Goal: Obtain resource: Download file/media

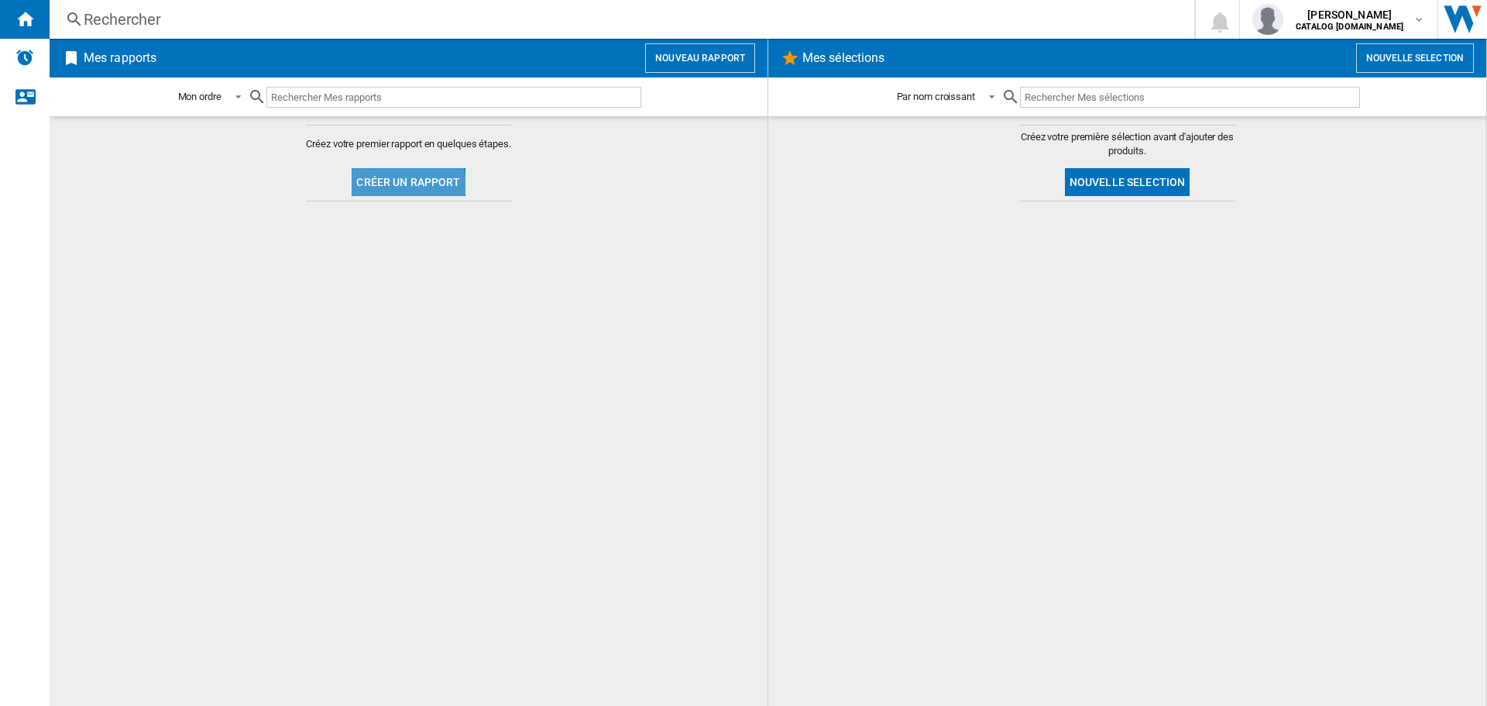
click at [365, 190] on button "Créer un rapport" at bounding box center [408, 182] width 113 height 28
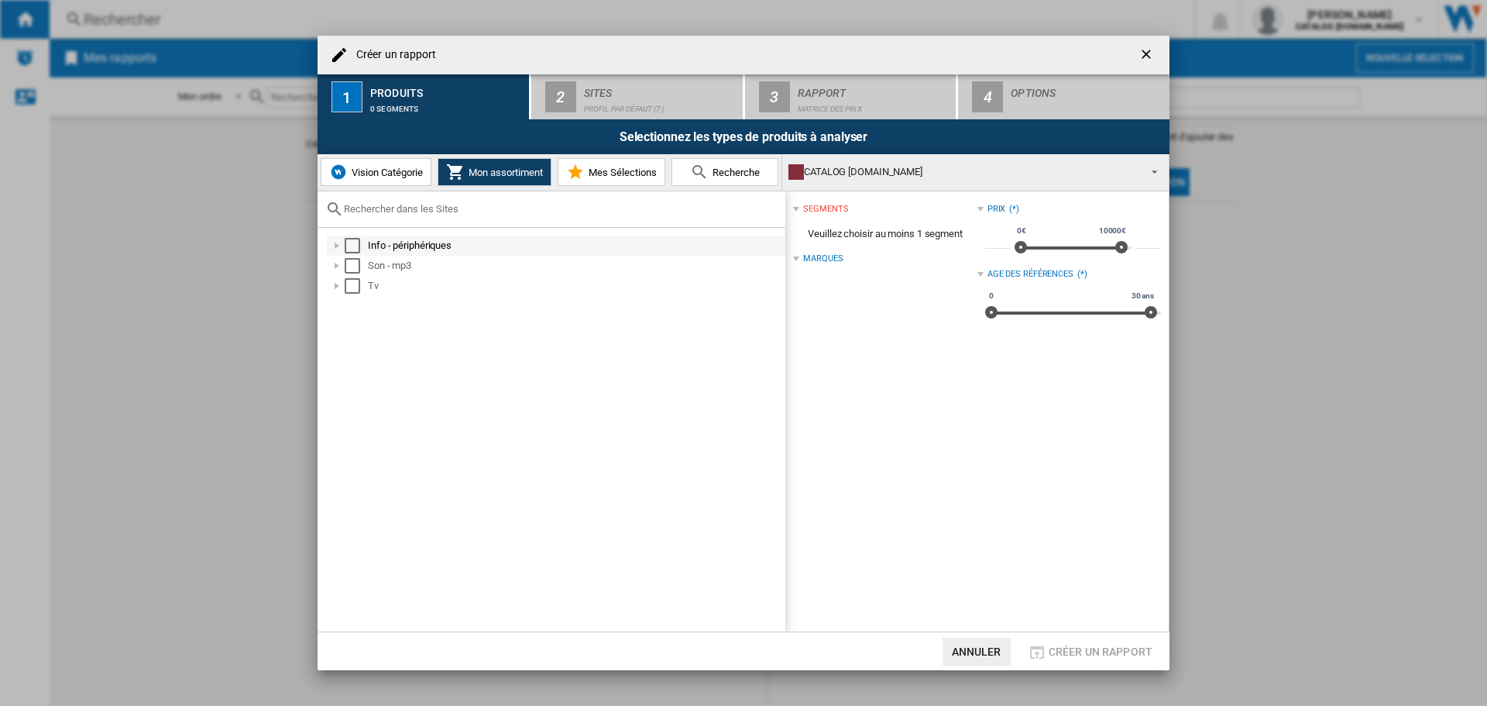
click at [352, 238] on div "Select" at bounding box center [352, 245] width 15 height 15
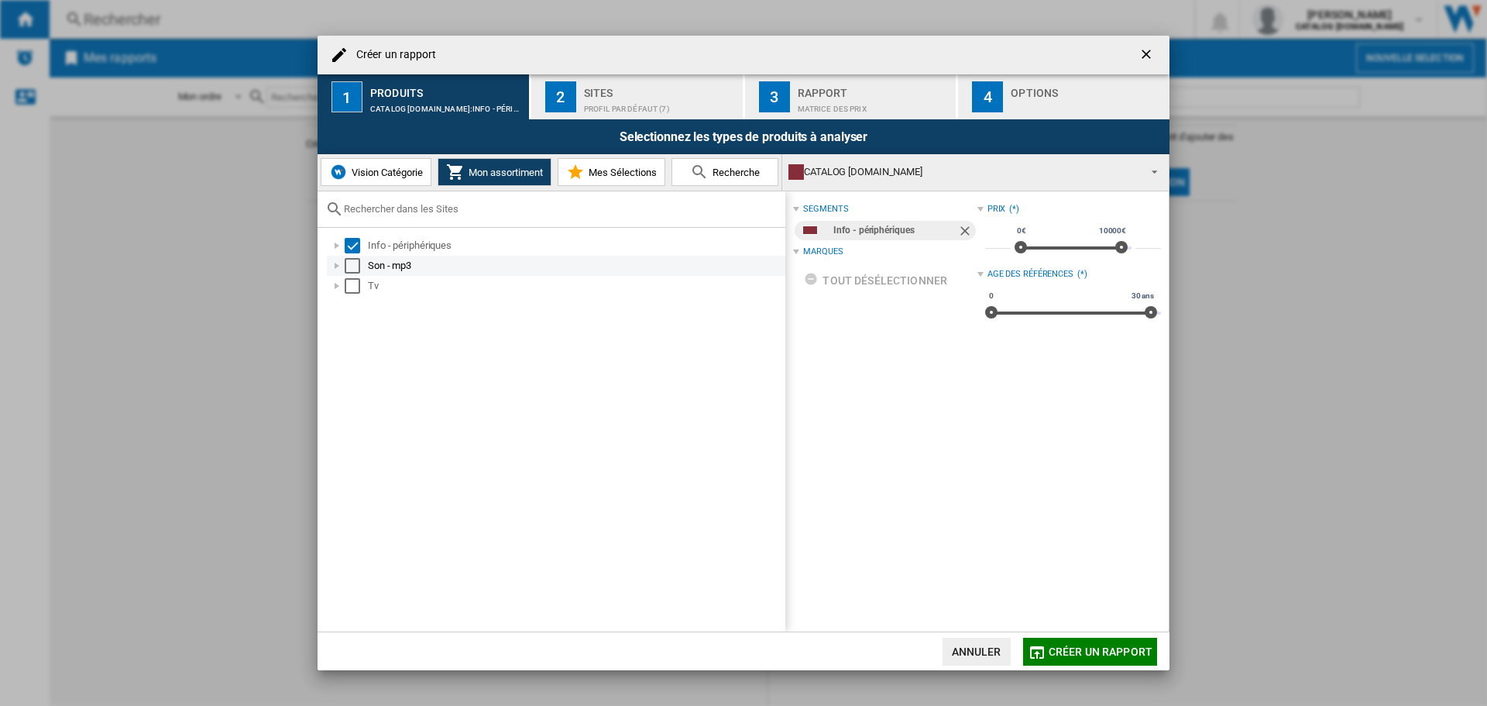
click at [352, 268] on div "Select" at bounding box center [352, 265] width 15 height 15
click at [351, 282] on div "Select" at bounding box center [352, 285] width 15 height 15
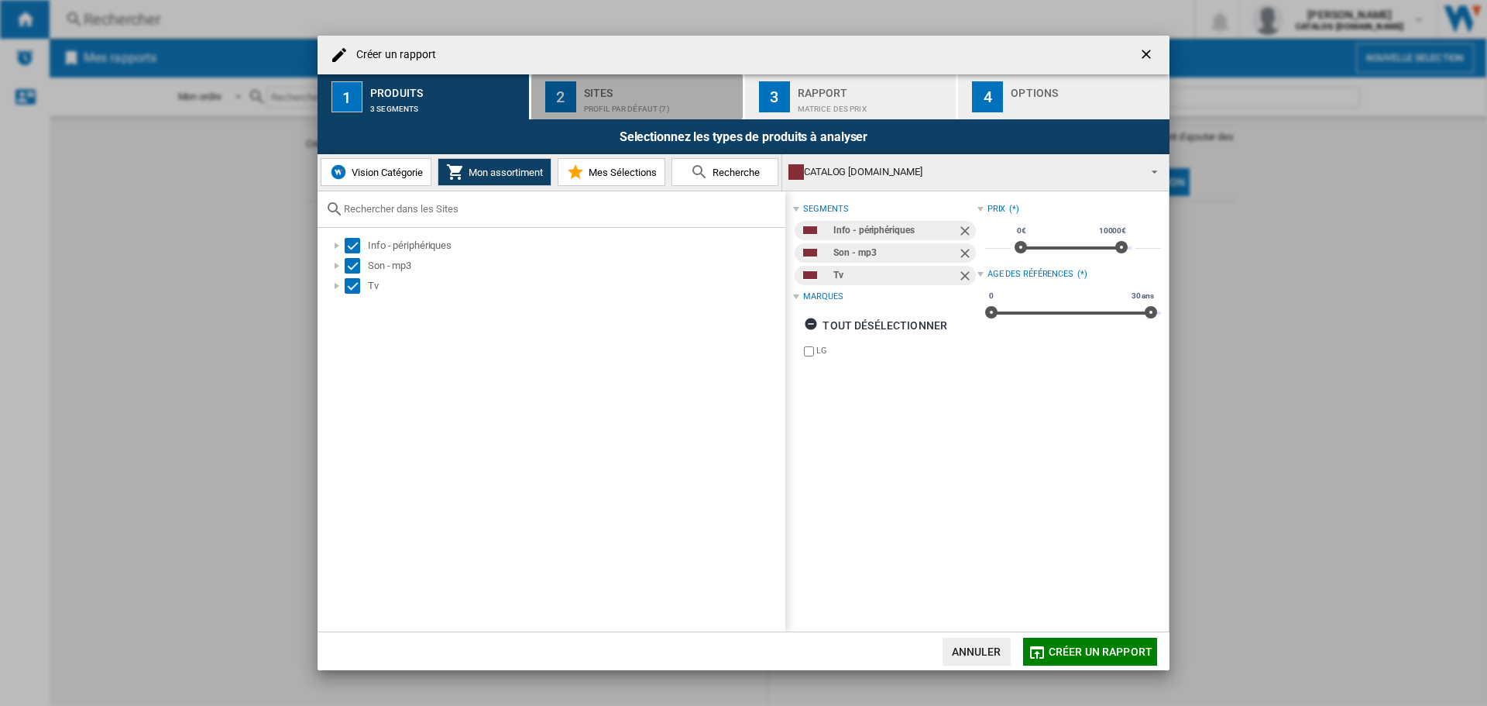
click at [632, 84] on div "Sites" at bounding box center [660, 89] width 153 height 16
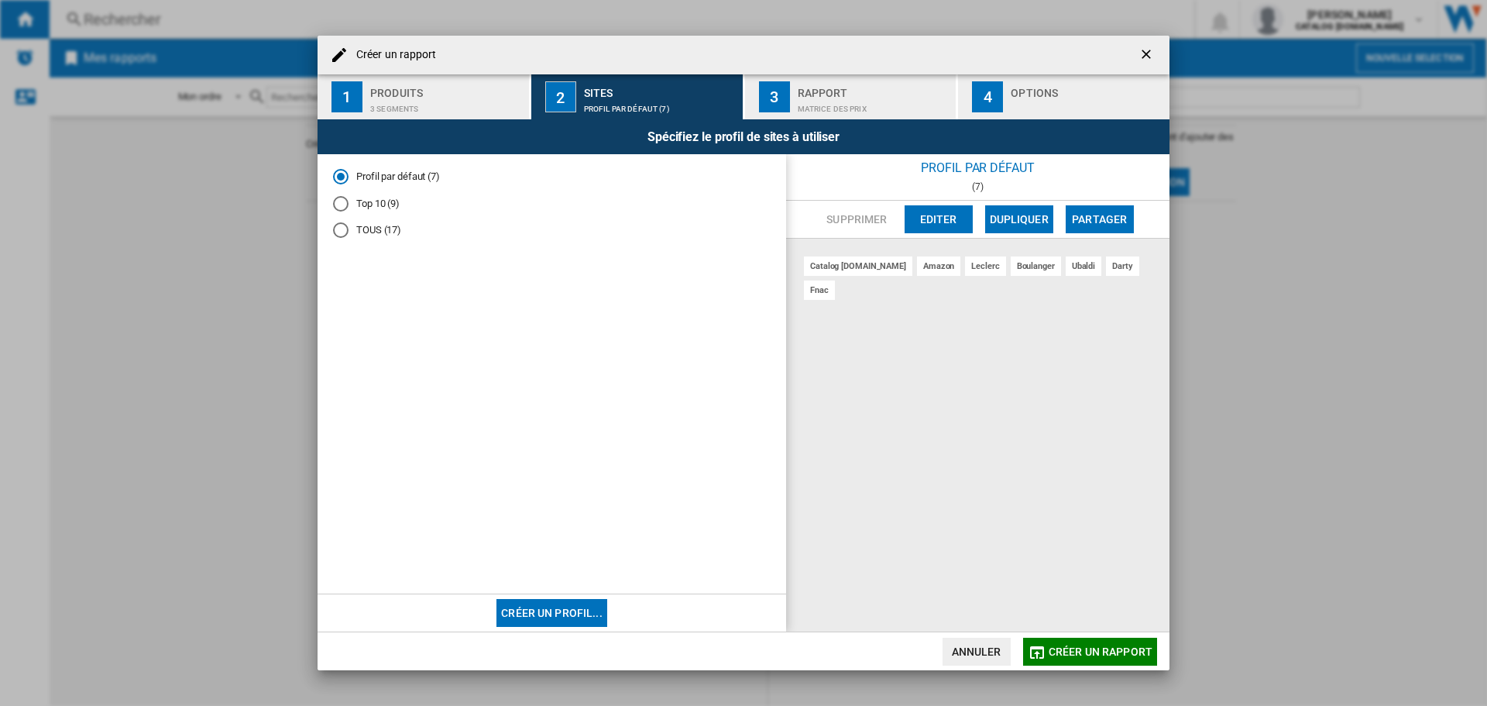
click at [830, 92] on div "Rapport" at bounding box center [874, 89] width 153 height 16
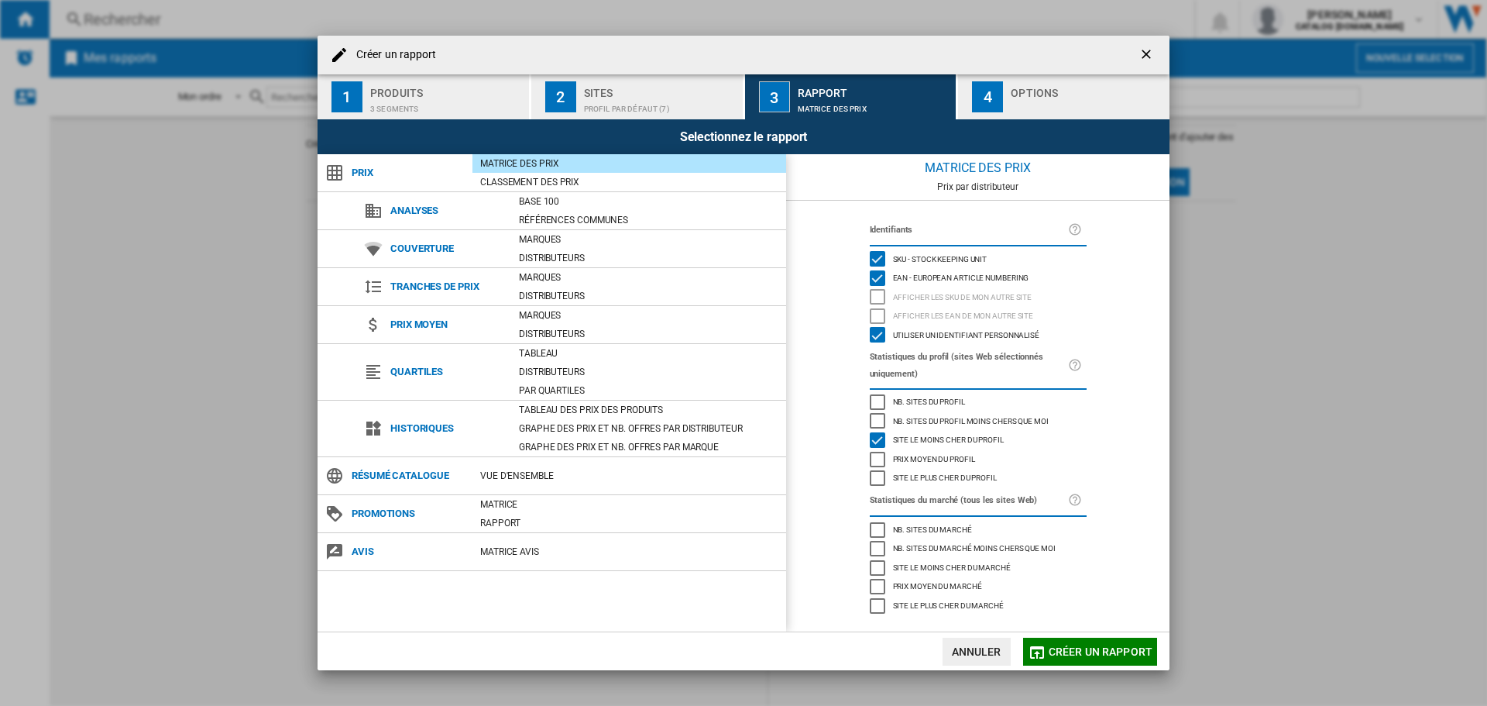
click at [1036, 90] on div "Options" at bounding box center [1087, 89] width 153 height 16
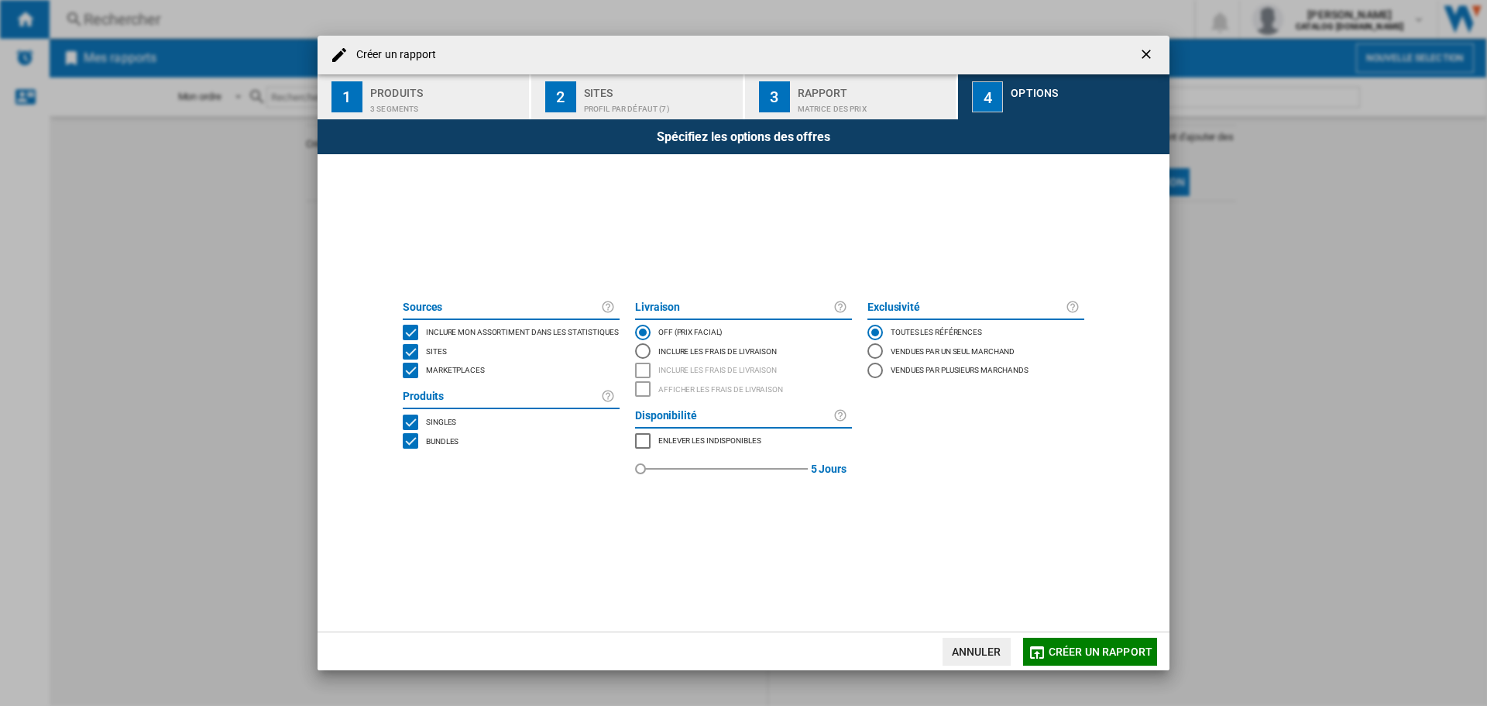
click at [407, 369] on div "MARKETPLACES" at bounding box center [410, 370] width 15 height 15
click at [1096, 660] on button "Créer un rapport" at bounding box center [1090, 652] width 134 height 28
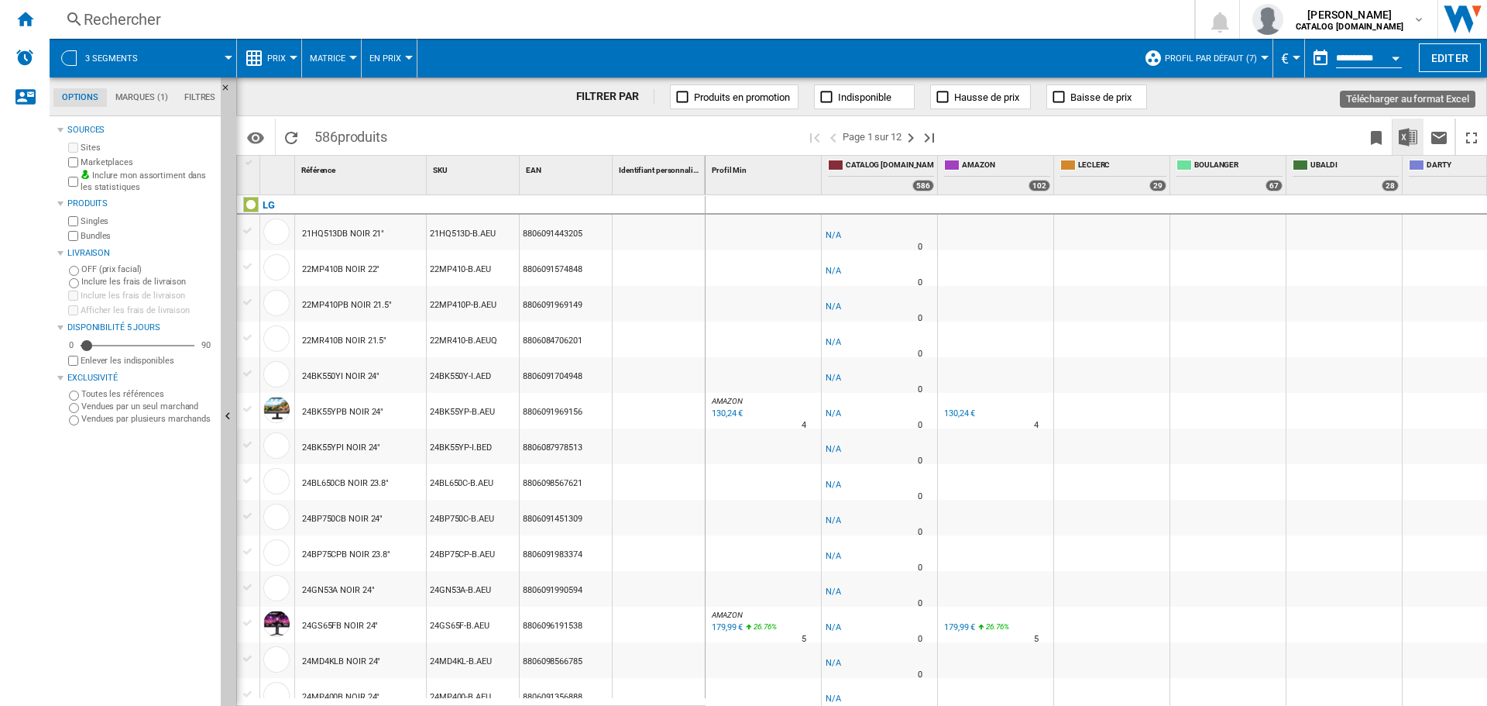
click at [1411, 136] on img "Télécharger au format Excel" at bounding box center [1408, 137] width 19 height 19
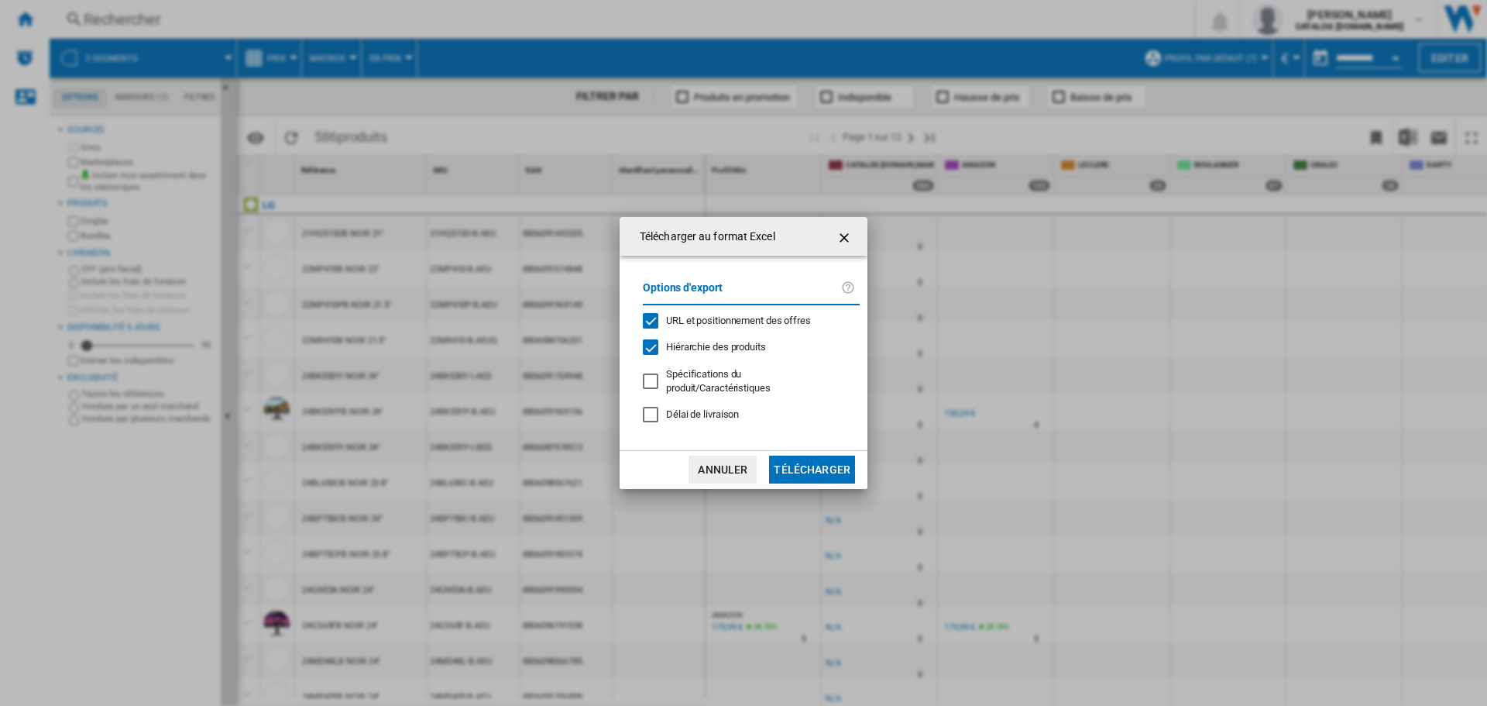
click at [804, 465] on button "Télécharger" at bounding box center [812, 469] width 86 height 28
